Goal: Task Accomplishment & Management: Manage account settings

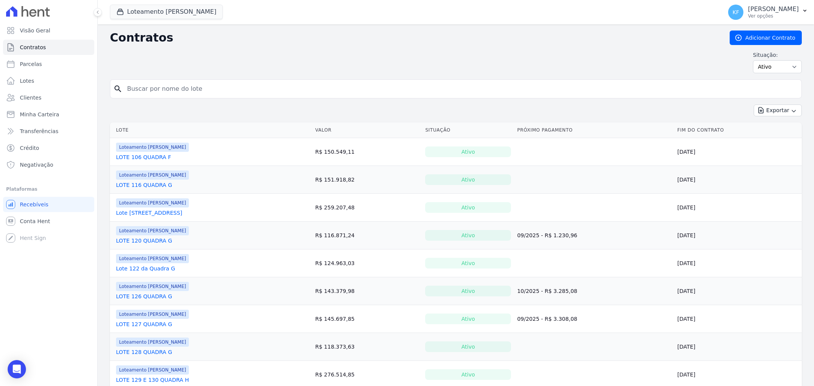
click at [32, 50] on span "Contratos" at bounding box center [33, 47] width 26 height 8
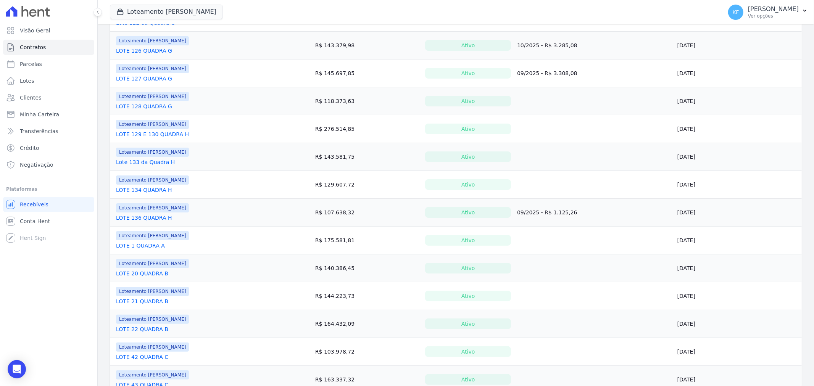
scroll to position [254, 0]
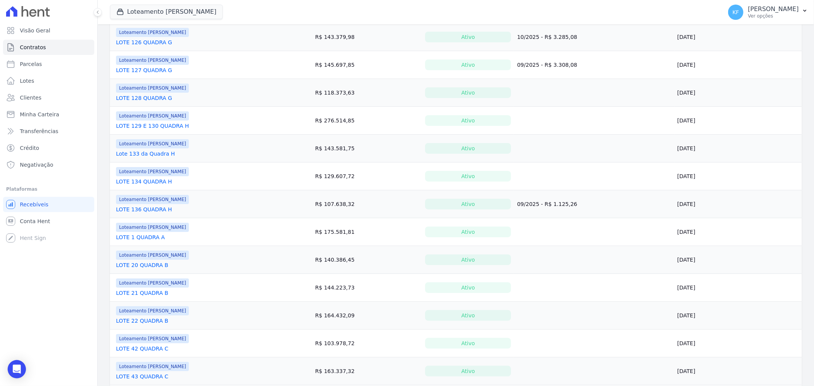
click at [143, 238] on link "LOTE 1 QUADRA A" at bounding box center [140, 237] width 49 height 8
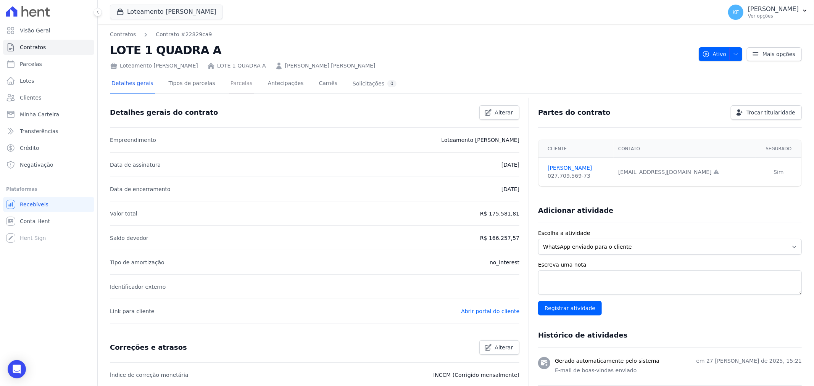
click at [234, 84] on link "Parcelas" at bounding box center [241, 84] width 25 height 20
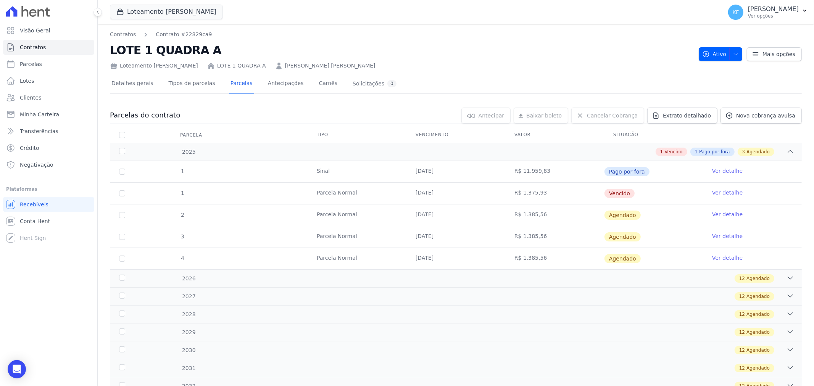
click at [726, 195] on link "Ver detalhe" at bounding box center [727, 193] width 31 height 8
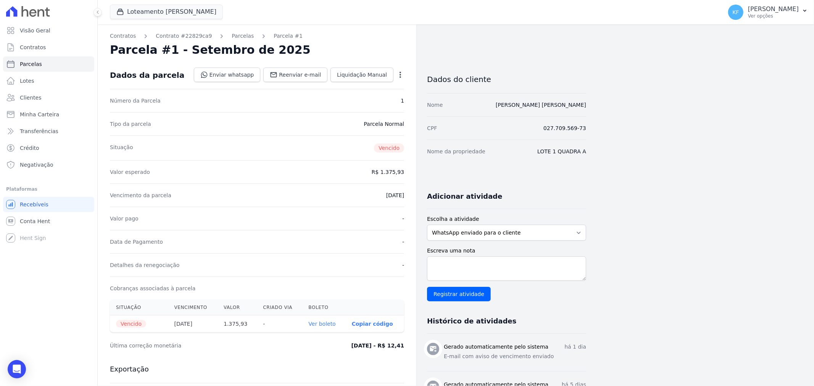
click at [319, 326] on link "Ver boleto" at bounding box center [322, 324] width 27 height 6
click at [177, 37] on link "Contrato #22829ca9" at bounding box center [184, 36] width 56 height 8
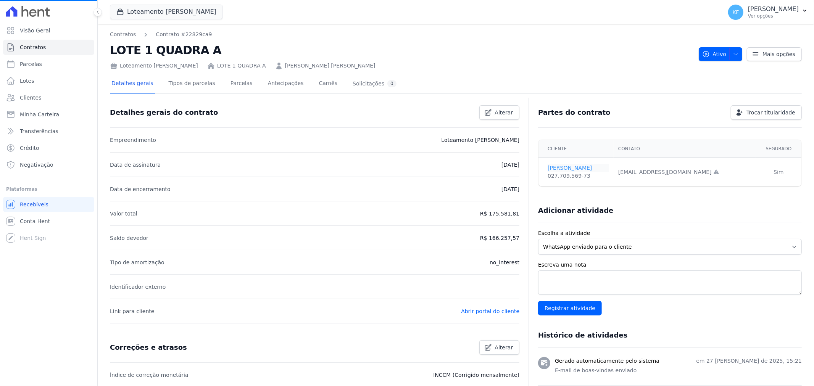
click at [561, 167] on link "[PERSON_NAME]" at bounding box center [577, 168] width 61 height 8
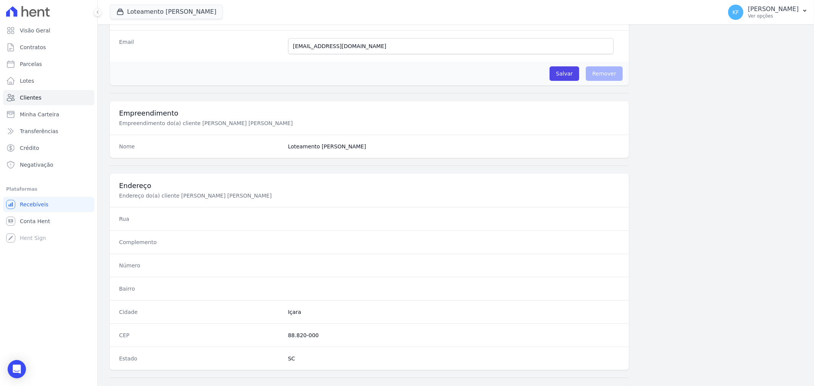
scroll to position [201, 0]
click at [223, 215] on div "Rua" at bounding box center [369, 221] width 519 height 23
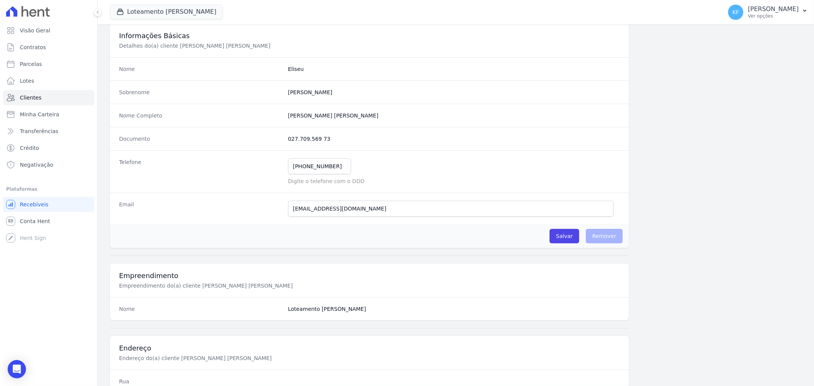
scroll to position [0, 0]
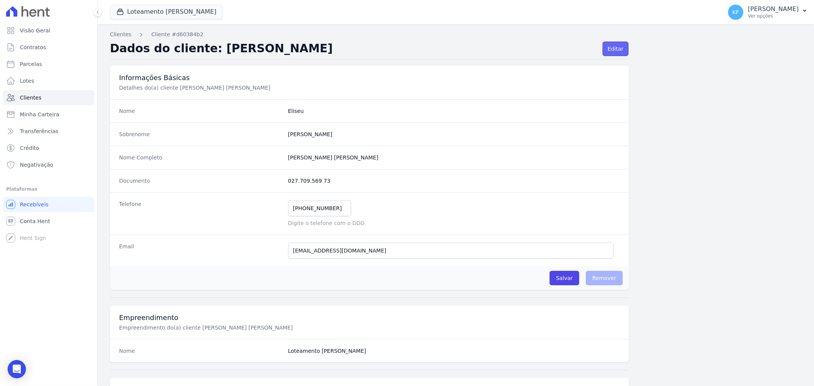
click at [611, 52] on link "Editar" at bounding box center [615, 49] width 26 height 14
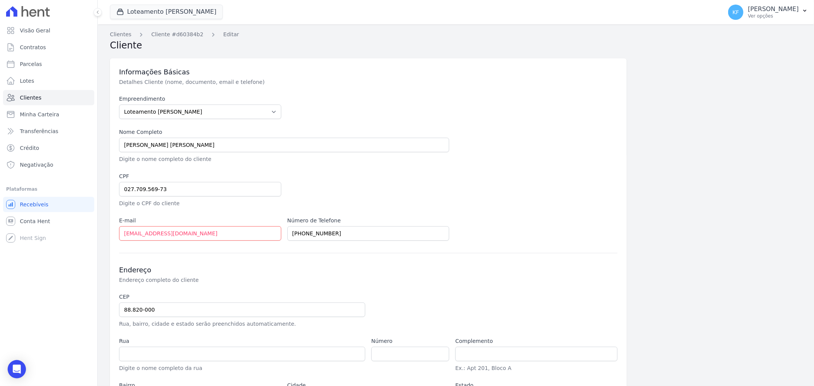
scroll to position [70, 0]
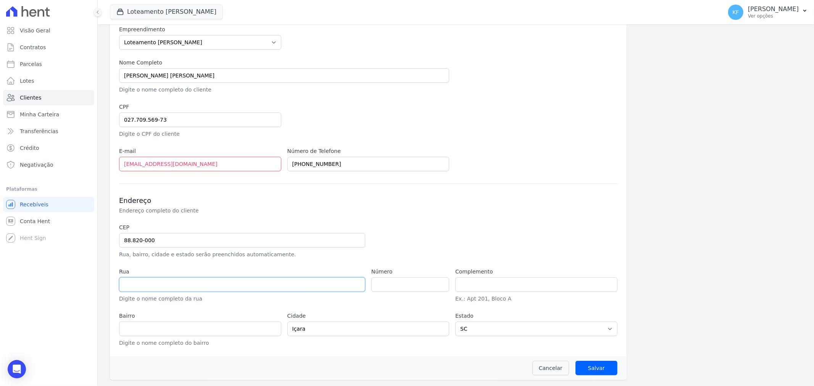
click at [216, 284] on input "text" at bounding box center [242, 284] width 246 height 14
click at [165, 240] on input "88.820-000" at bounding box center [242, 240] width 246 height 14
click at [198, 284] on input "text" at bounding box center [242, 284] width 246 height 14
click at [455, 281] on input "text" at bounding box center [536, 284] width 162 height 14
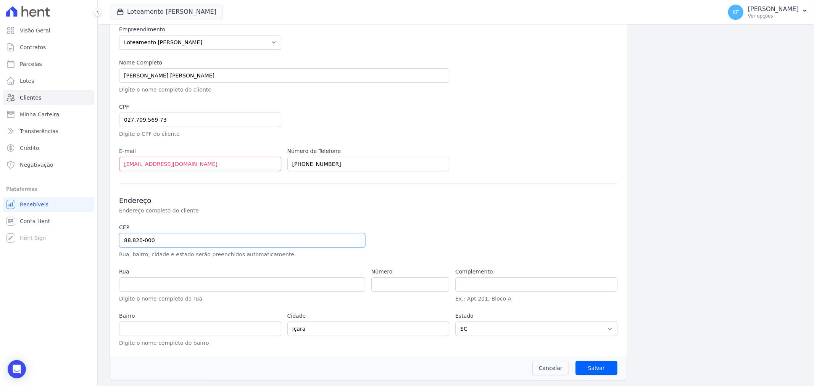
drag, startPoint x: 169, startPoint y: 237, endPoint x: 0, endPoint y: 237, distance: 168.6
click at [0, 237] on div "Visão Geral Contratos [GEOGRAPHIC_DATA] Lotes Clientes Minha Carteira Transferê…" at bounding box center [407, 193] width 814 height 386
type input "8"
select select
type input "88.820-000"
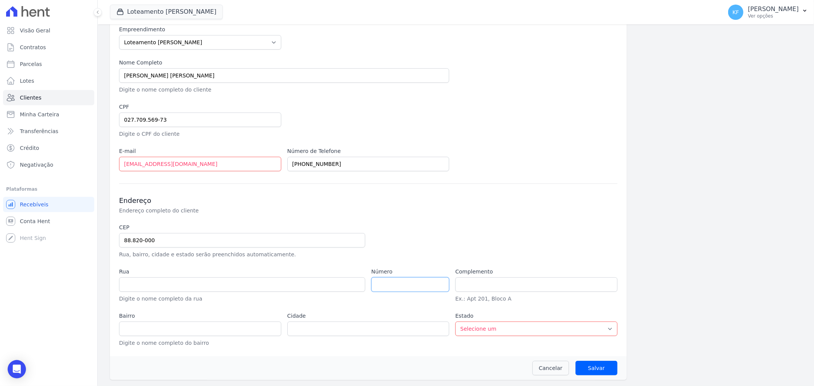
type input "Içara"
select select "SC"
type input "1228"
click at [241, 281] on input "text" at bounding box center [242, 284] width 246 height 14
type input "S"
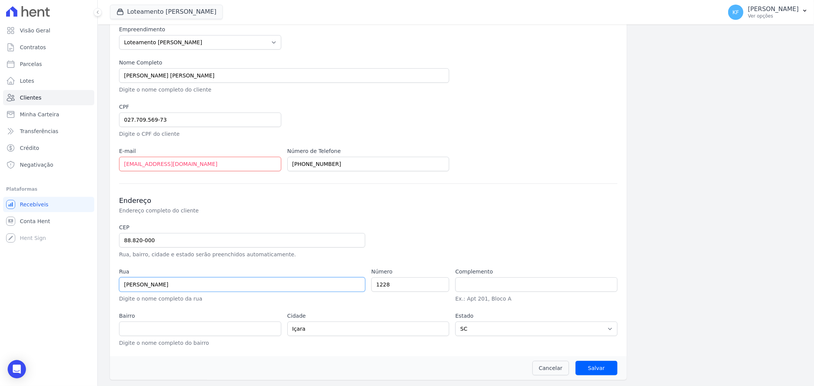
type input "[PERSON_NAME]"
click at [248, 326] on input "text" at bounding box center [200, 329] width 162 height 14
type input "Presidente [PERSON_NAME]"
click at [592, 370] on input "Salvar" at bounding box center [596, 368] width 42 height 14
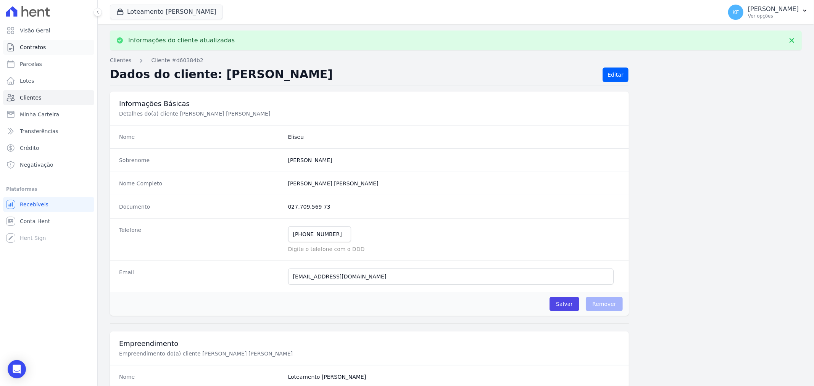
click at [29, 45] on span "Contratos" at bounding box center [33, 47] width 26 height 8
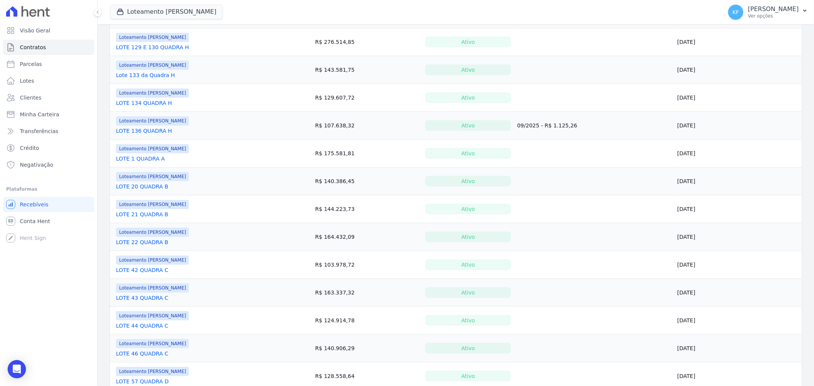
scroll to position [313, 0]
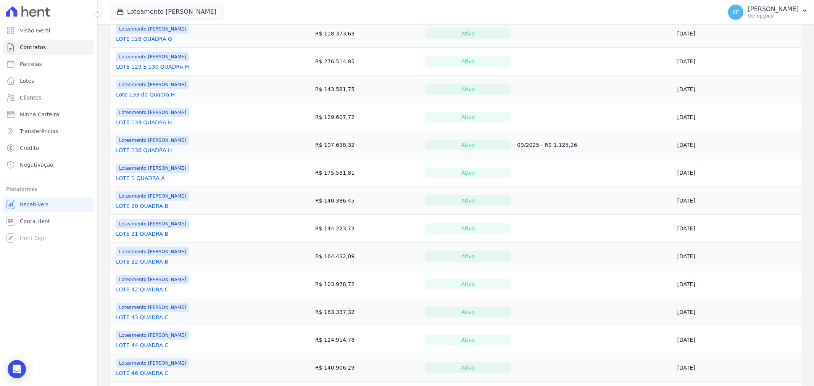
click at [143, 179] on link "LOTE 1 QUADRA A" at bounding box center [140, 178] width 49 height 8
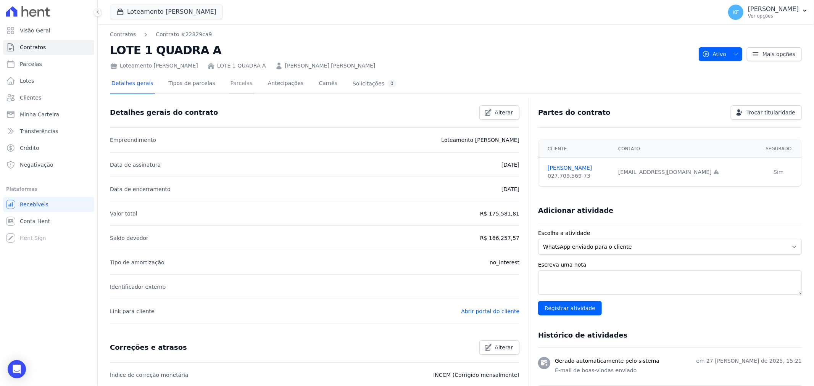
click at [229, 86] on link "Parcelas" at bounding box center [241, 84] width 25 height 20
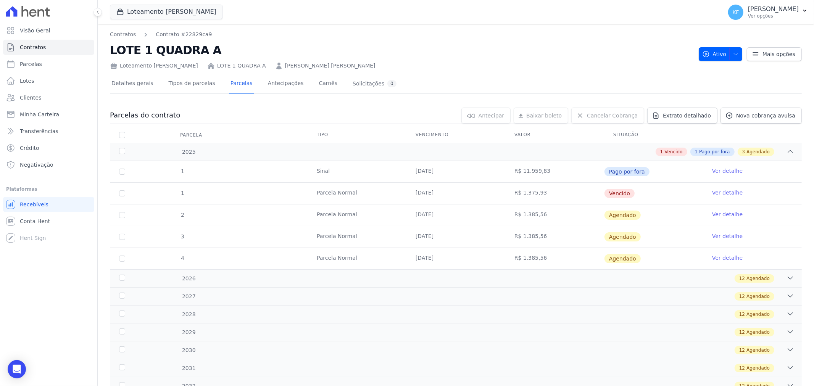
click at [717, 192] on link "Ver detalhe" at bounding box center [727, 193] width 31 height 8
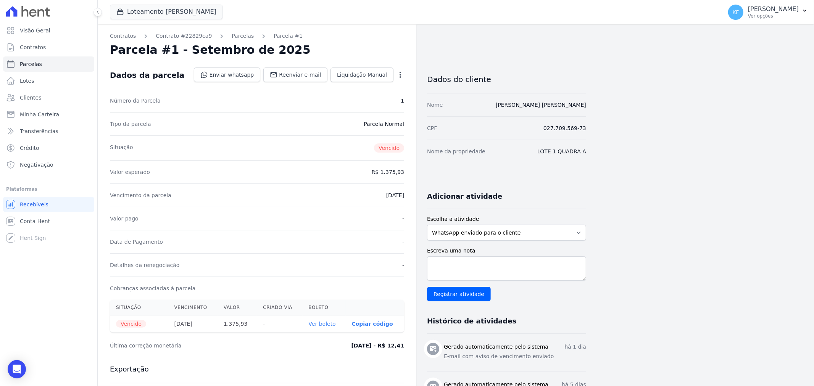
click at [331, 325] on link "Ver boleto" at bounding box center [322, 324] width 27 height 6
click at [533, 105] on link "[PERSON_NAME] [PERSON_NAME]" at bounding box center [541, 105] width 90 height 6
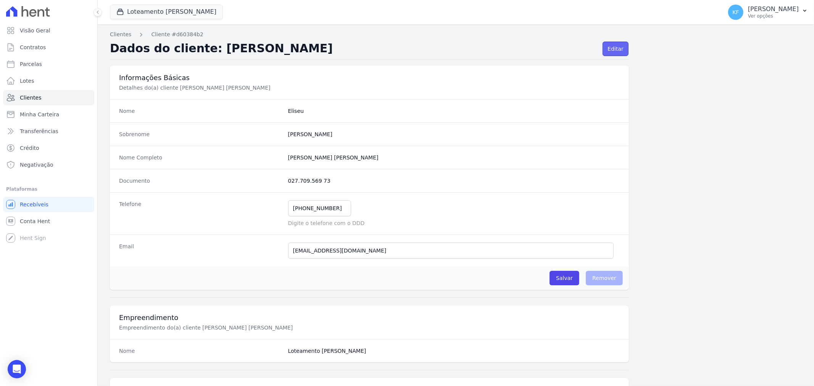
click at [612, 51] on link "Editar" at bounding box center [615, 49] width 26 height 14
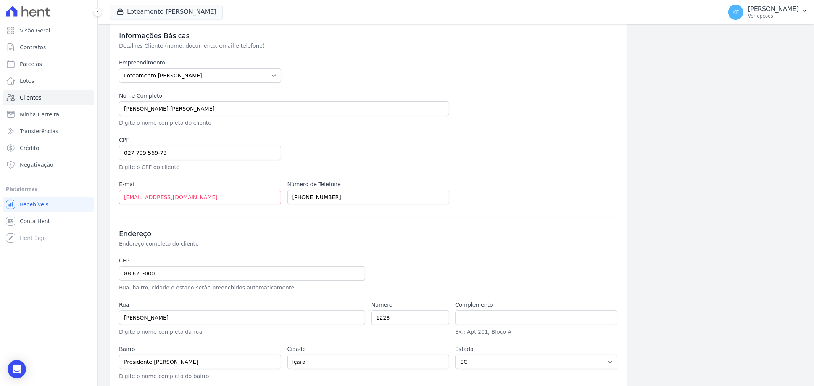
scroll to position [70, 0]
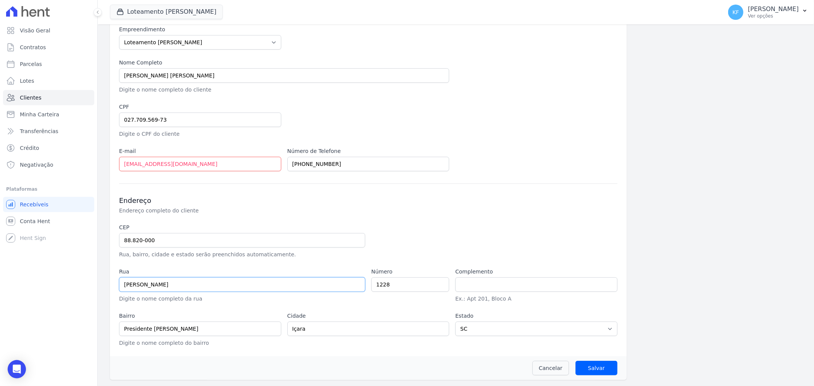
click at [126, 287] on input "[PERSON_NAME]" at bounding box center [242, 284] width 246 height 14
click at [123, 281] on input "[PERSON_NAME]" at bounding box center [242, 284] width 246 height 14
drag, startPoint x: 163, startPoint y: 241, endPoint x: 29, endPoint y: 238, distance: 134.3
click at [29, 238] on div "Visão Geral Contratos [GEOGRAPHIC_DATA] Lotes Clientes Minha Carteira Transferê…" at bounding box center [407, 193] width 814 height 386
type input "8"
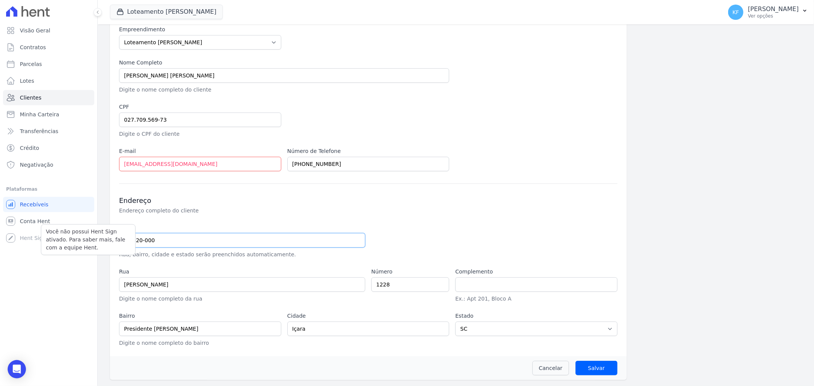
select select
type input "88.820-000"
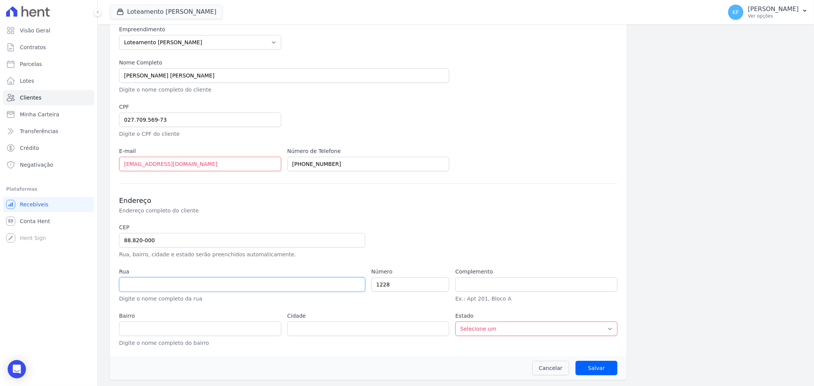
click at [138, 290] on input "text" at bounding box center [242, 284] width 246 height 14
type input "Içara"
select select "SC"
click at [178, 247] on div "CEP 88.820-000 Rua, bairro, cidade e estado serão preenchidos automaticamente." at bounding box center [242, 241] width 246 height 35
click at [177, 239] on input "88.820-000" at bounding box center [242, 240] width 246 height 14
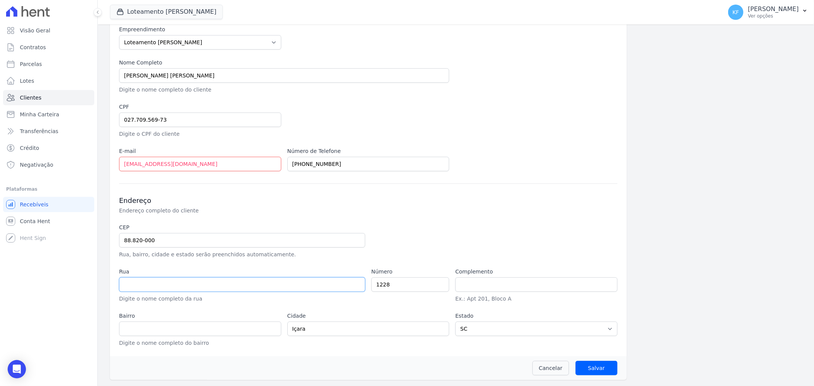
drag, startPoint x: 275, startPoint y: 277, endPoint x: 275, endPoint y: 282, distance: 5.4
click at [275, 277] on input "text" at bounding box center [242, 284] width 246 height 14
type input "s"
type input "[GEOGRAPHIC_DATA][PERSON_NAME]"
click at [199, 327] on input "text" at bounding box center [200, 329] width 162 height 14
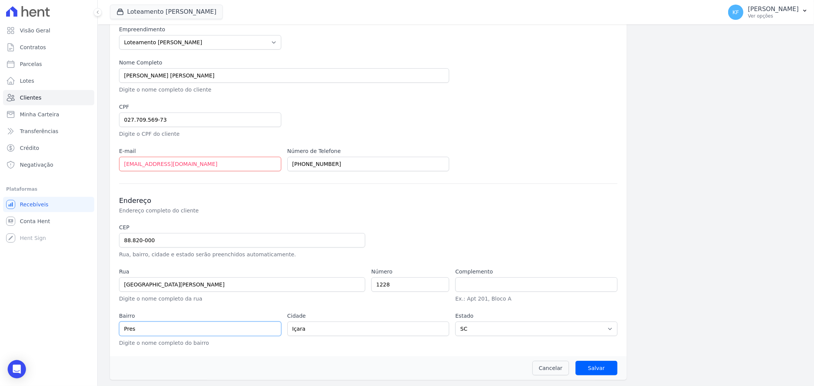
type input "Presidente [PERSON_NAME]"
click at [609, 365] on input "Salvar" at bounding box center [596, 368] width 42 height 14
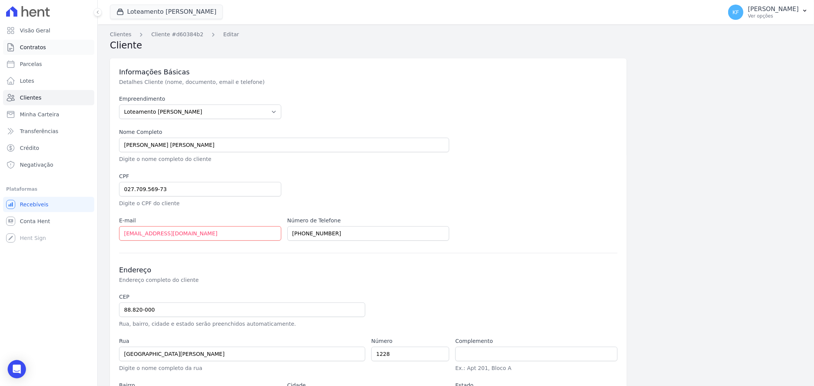
click at [30, 49] on span "Contratos" at bounding box center [33, 47] width 26 height 8
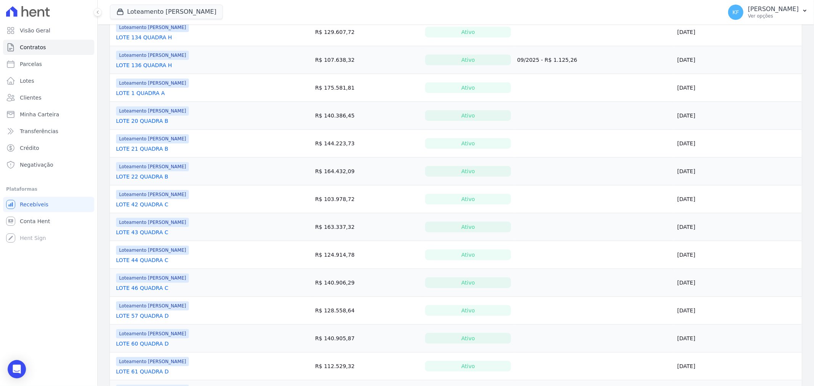
scroll to position [398, 0]
click at [139, 92] on link "LOTE 1 QUADRA A" at bounding box center [140, 94] width 49 height 8
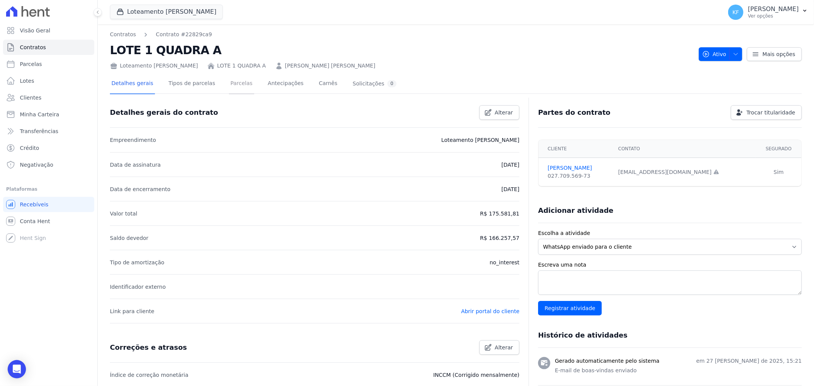
click at [236, 83] on link "Parcelas" at bounding box center [241, 84] width 25 height 20
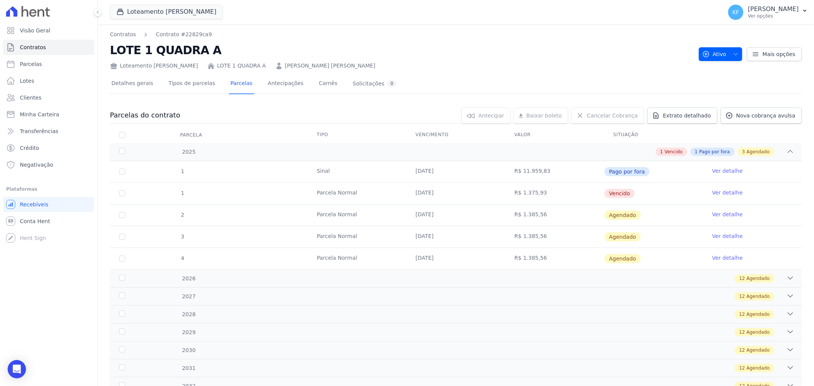
click at [712, 193] on link "Ver detalhe" at bounding box center [727, 193] width 31 height 8
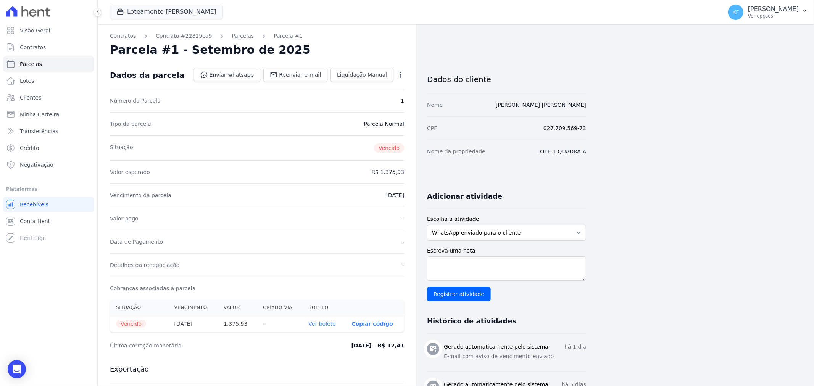
click at [326, 327] on link "Ver boleto" at bounding box center [322, 324] width 27 height 6
click at [327, 324] on link "Ver boleto" at bounding box center [322, 324] width 27 height 6
click at [46, 44] on link "Contratos" at bounding box center [48, 47] width 91 height 15
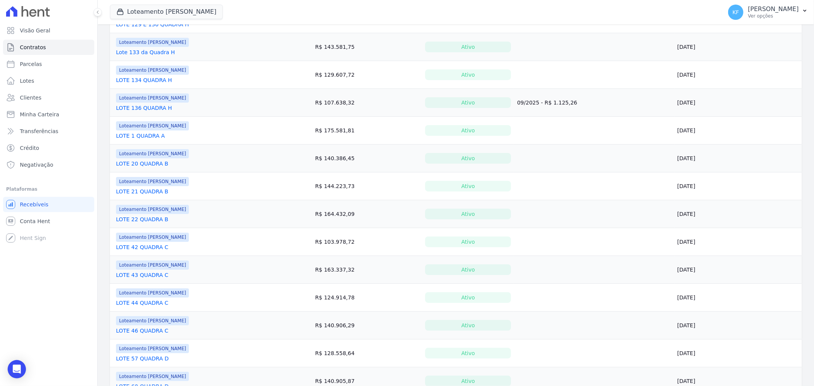
scroll to position [271, 0]
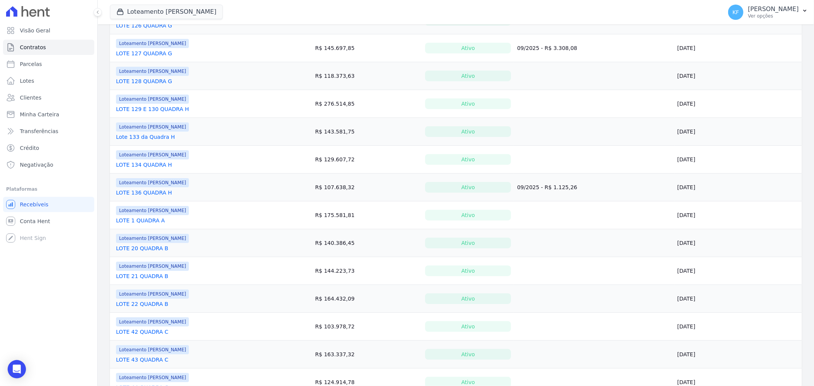
click at [139, 220] on link "LOTE 1 QUADRA A" at bounding box center [140, 221] width 49 height 8
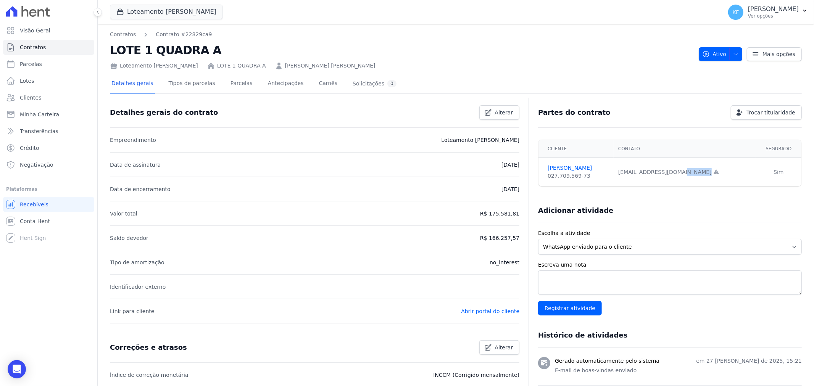
drag, startPoint x: 639, startPoint y: 172, endPoint x: 694, endPoint y: 173, distance: 54.9
click at [694, 173] on td "[EMAIL_ADDRESS][DOMAIN_NAME] Email e telefone não confirmados." at bounding box center [684, 172] width 142 height 29
copy div "[EMAIL_ADDRESS][DOMAIN_NAME]"
